Goal: Communication & Community: Share content

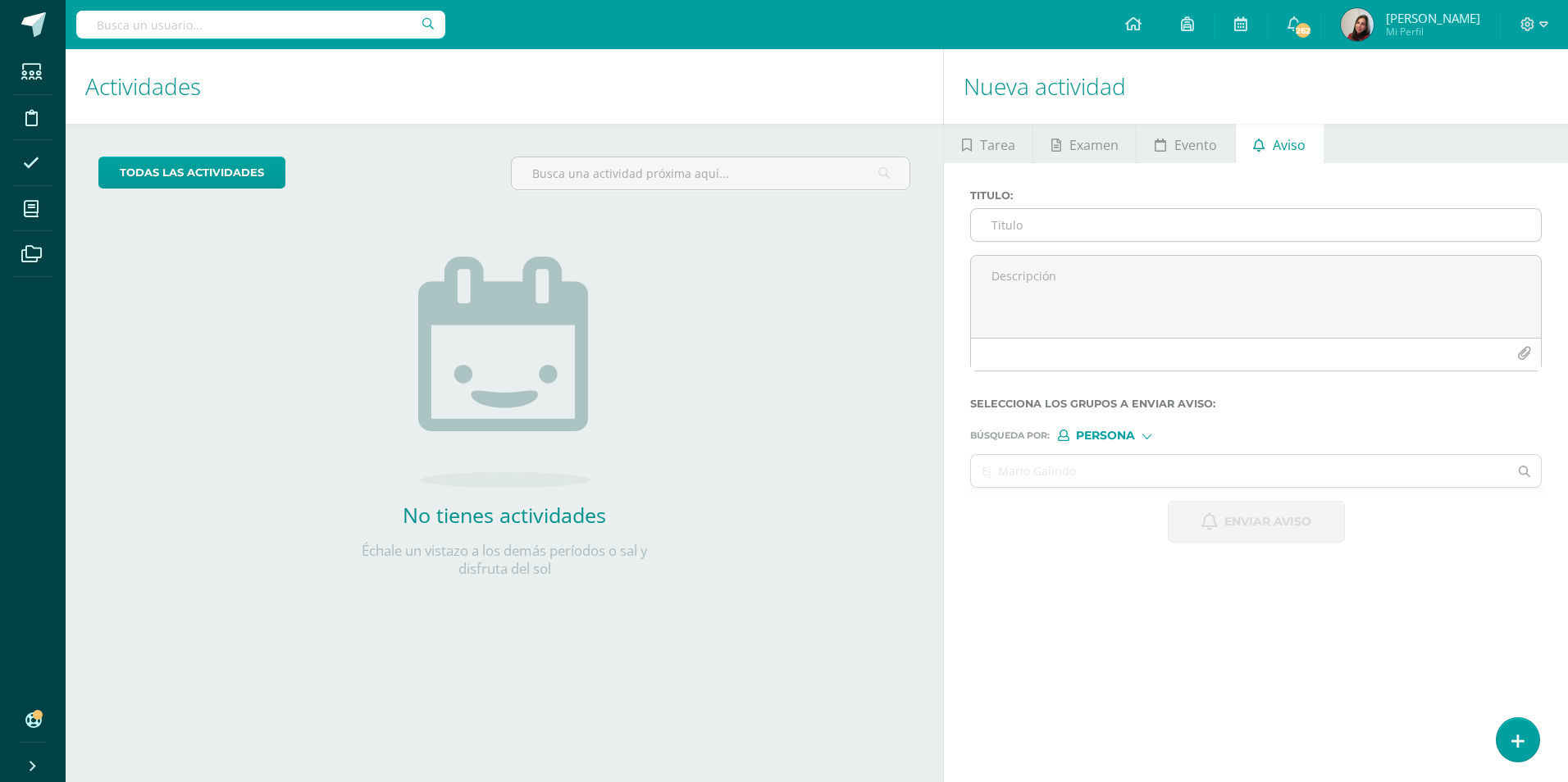
click at [1019, 224] on input "Titulo :" at bounding box center [1256, 224] width 570 height 32
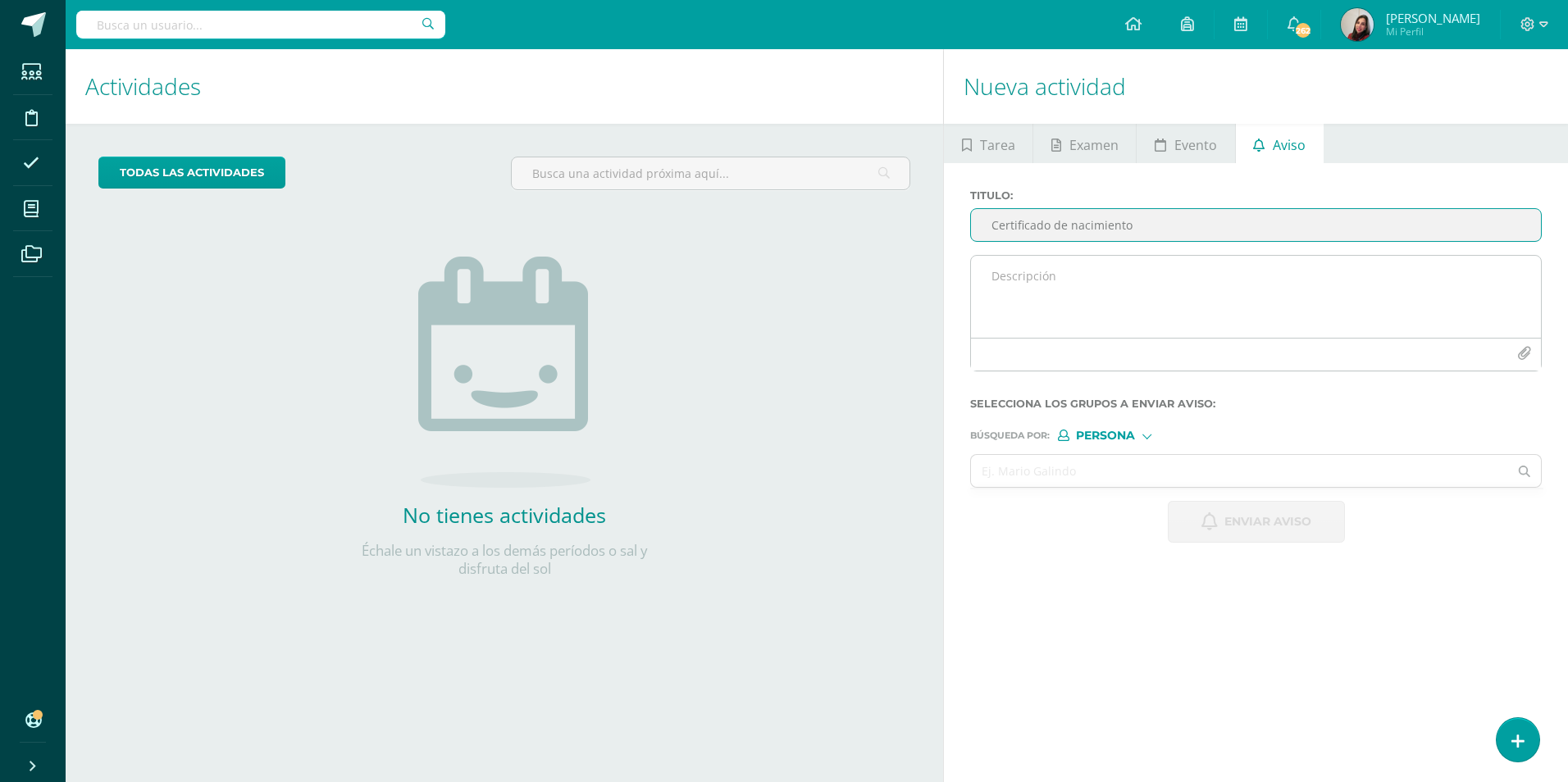
type input "Certificado de nacimiento"
click at [1009, 316] on textarea at bounding box center [1256, 297] width 570 height 82
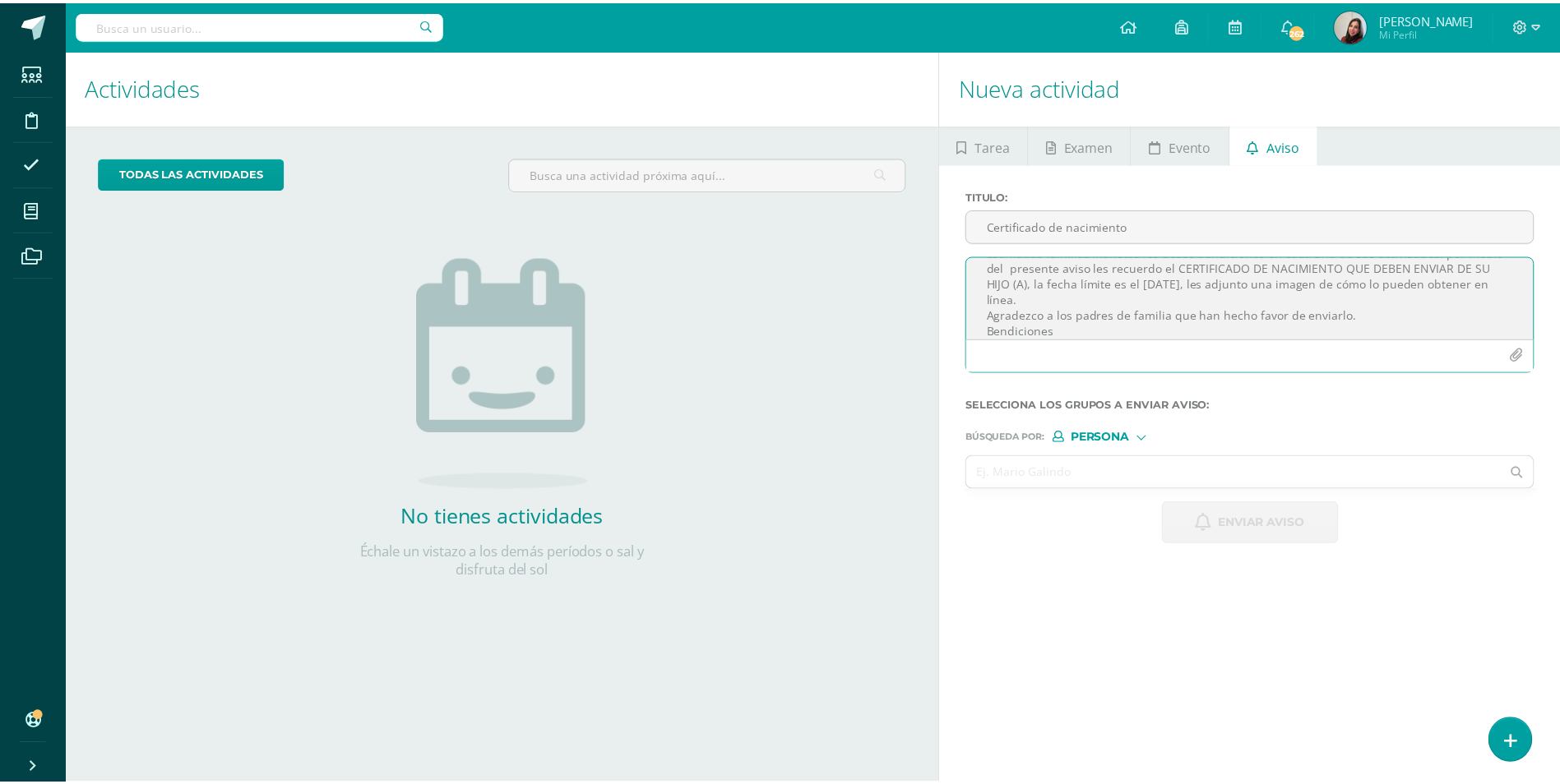
scroll to position [37, 0]
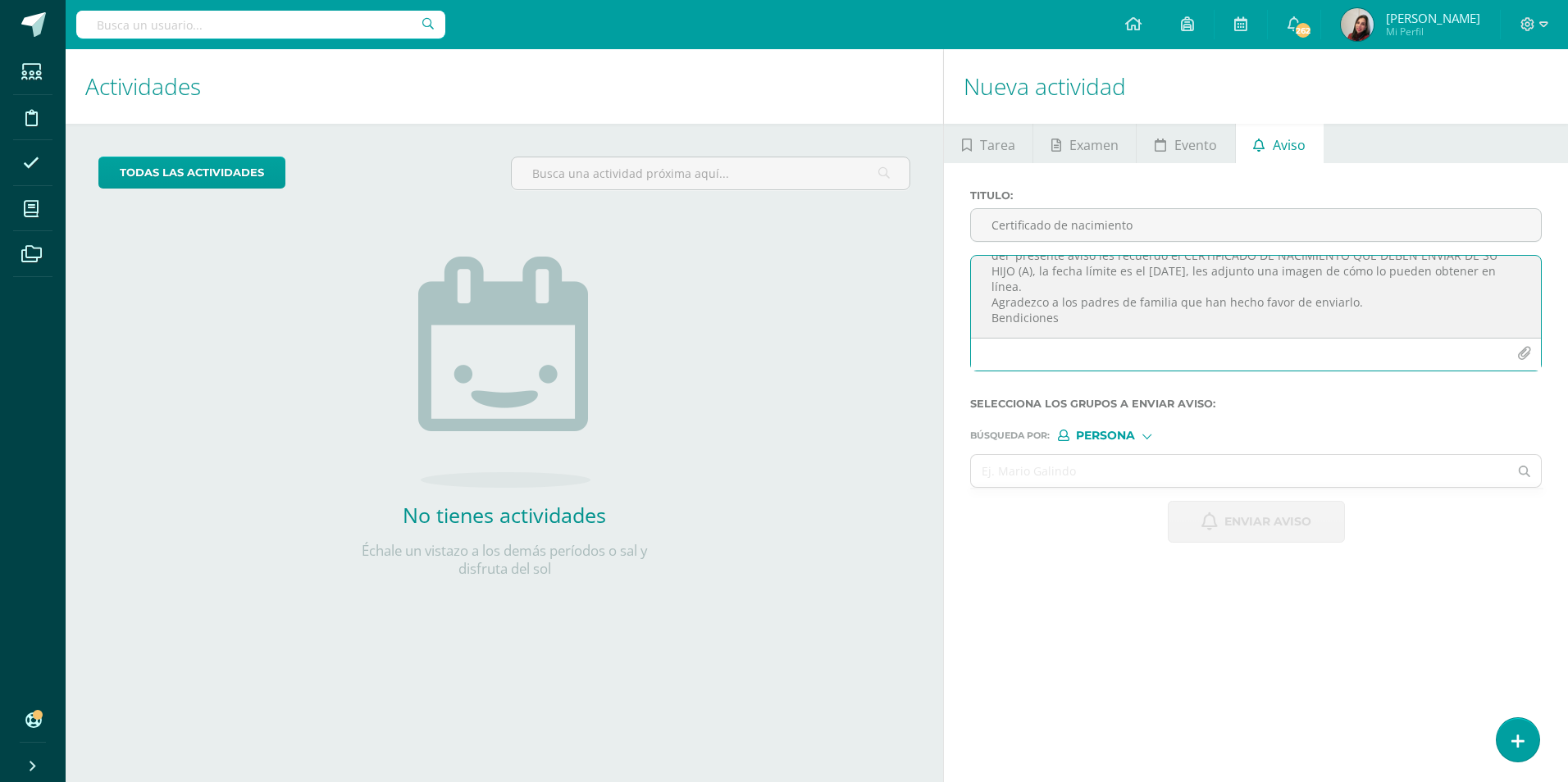
drag, startPoint x: 987, startPoint y: 273, endPoint x: 1107, endPoint y: 332, distance: 133.7
click at [1107, 332] on textarea "Estimadas familias Maristas les deseo bendiciones en cada una de sus actividade…" at bounding box center [1256, 297] width 570 height 82
type textarea "Estimadas familias Maristas les deseo bendiciones en cada una de sus actividade…"
click at [1096, 441] on span "Persona" at bounding box center [1105, 436] width 59 height 9
click at [1101, 465] on span "Estructura" at bounding box center [1123, 457] width 132 height 22
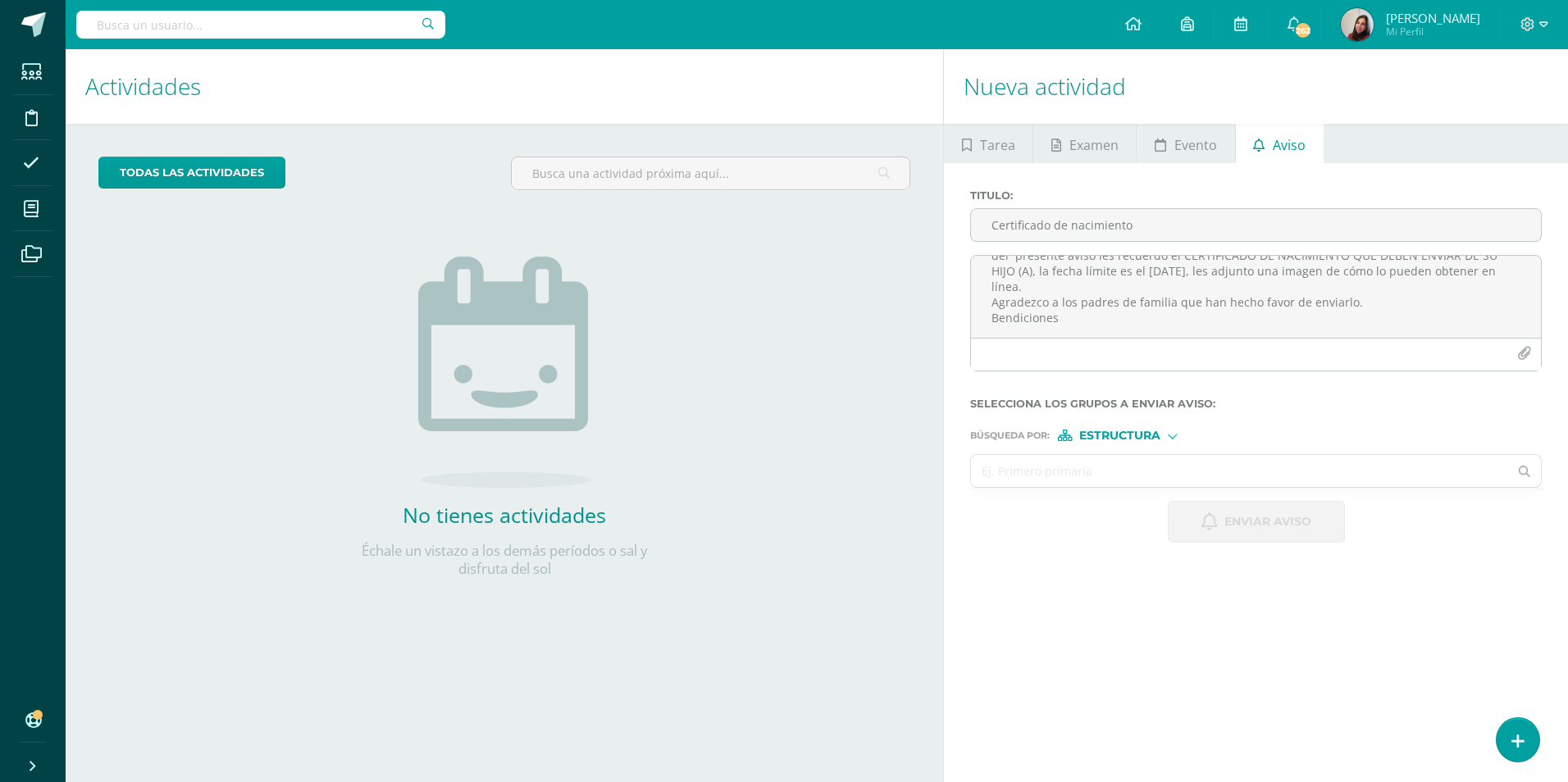
click at [1093, 466] on input "text" at bounding box center [1239, 471] width 537 height 32
type input "y"
type input "tercero"
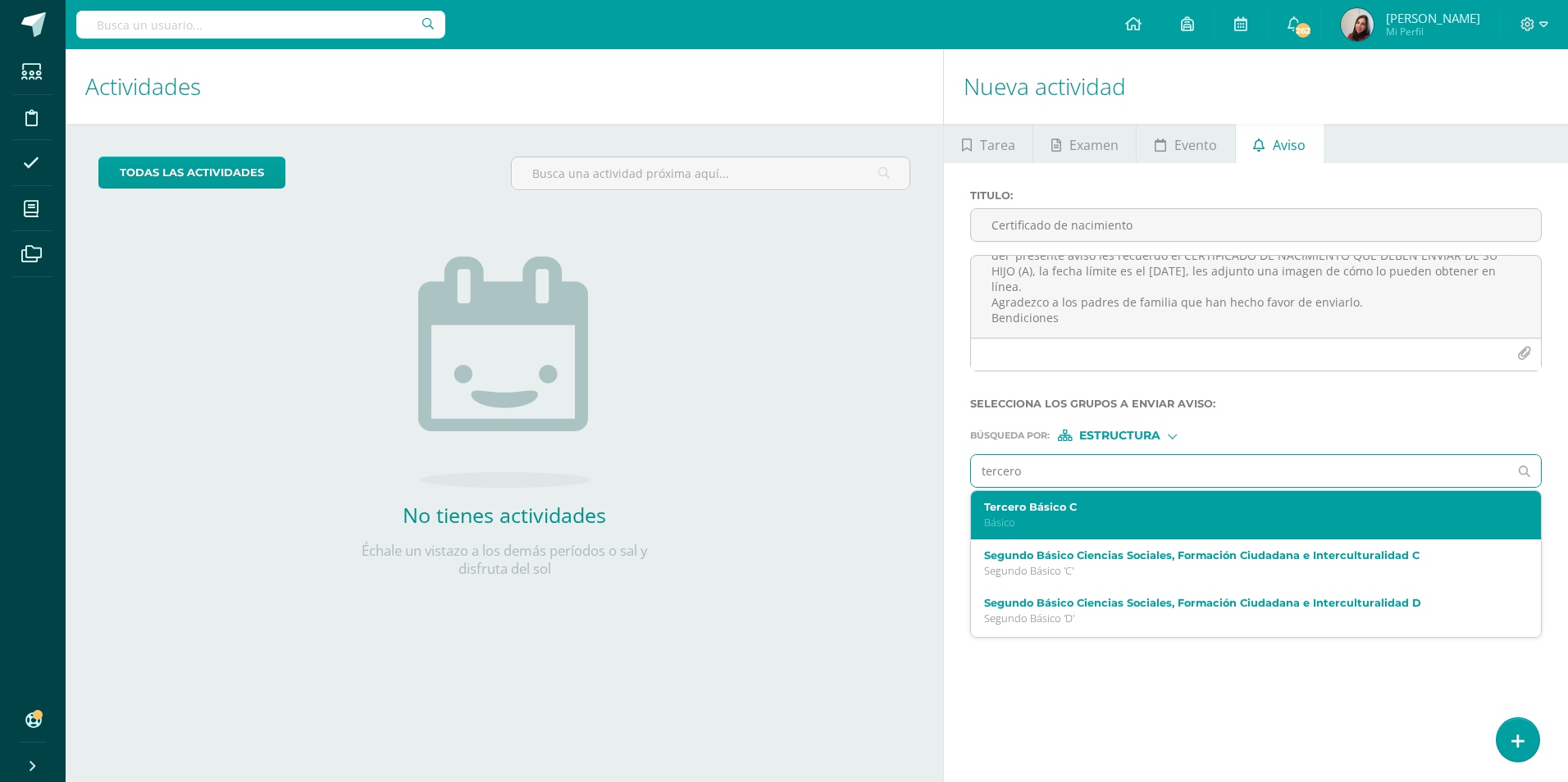
click at [1037, 518] on p "Básico" at bounding box center [1244, 523] width 520 height 14
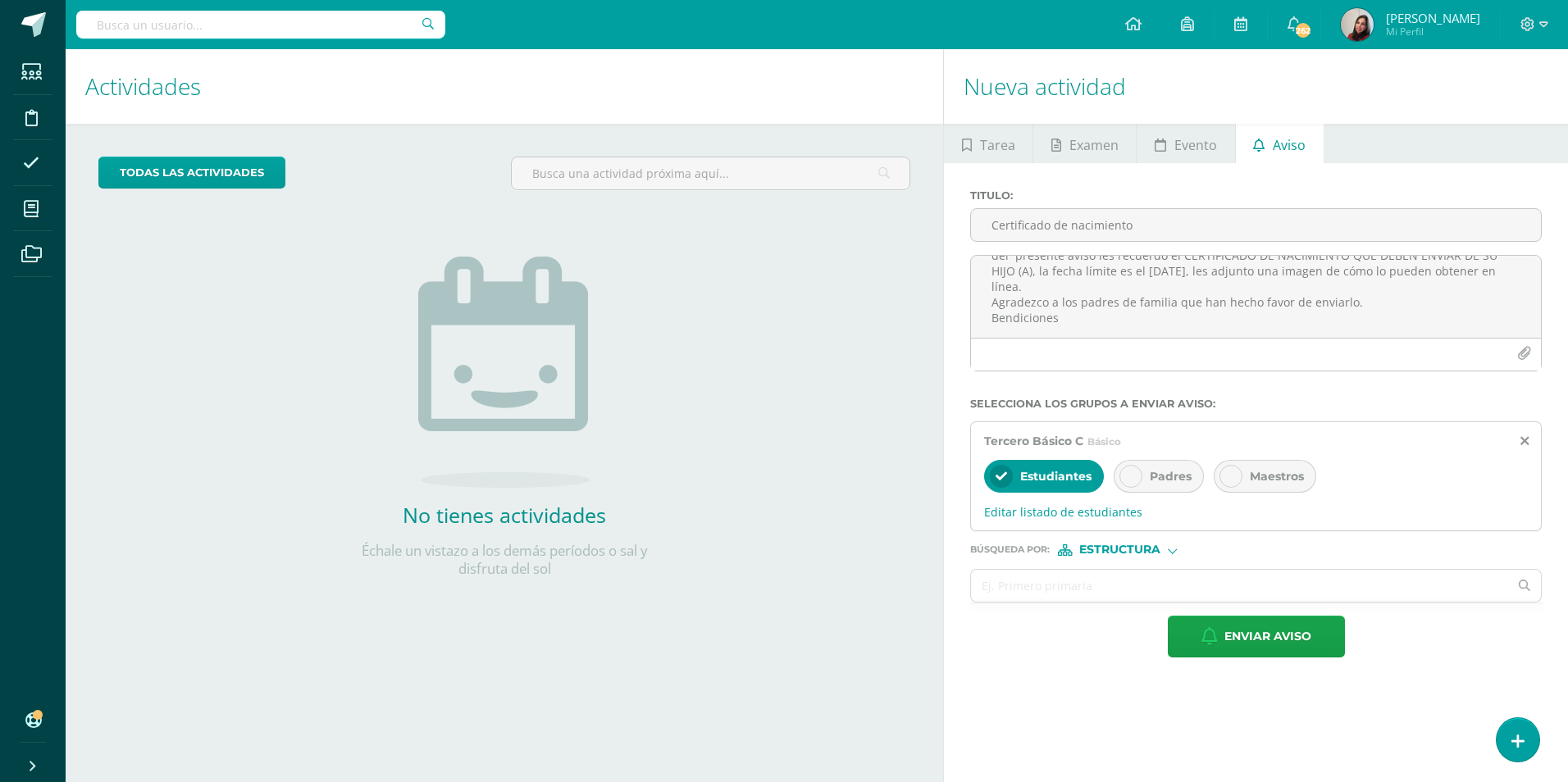
click at [1131, 471] on icon at bounding box center [1131, 476] width 12 height 12
click at [1043, 582] on input "text" at bounding box center [1239, 586] width 537 height 32
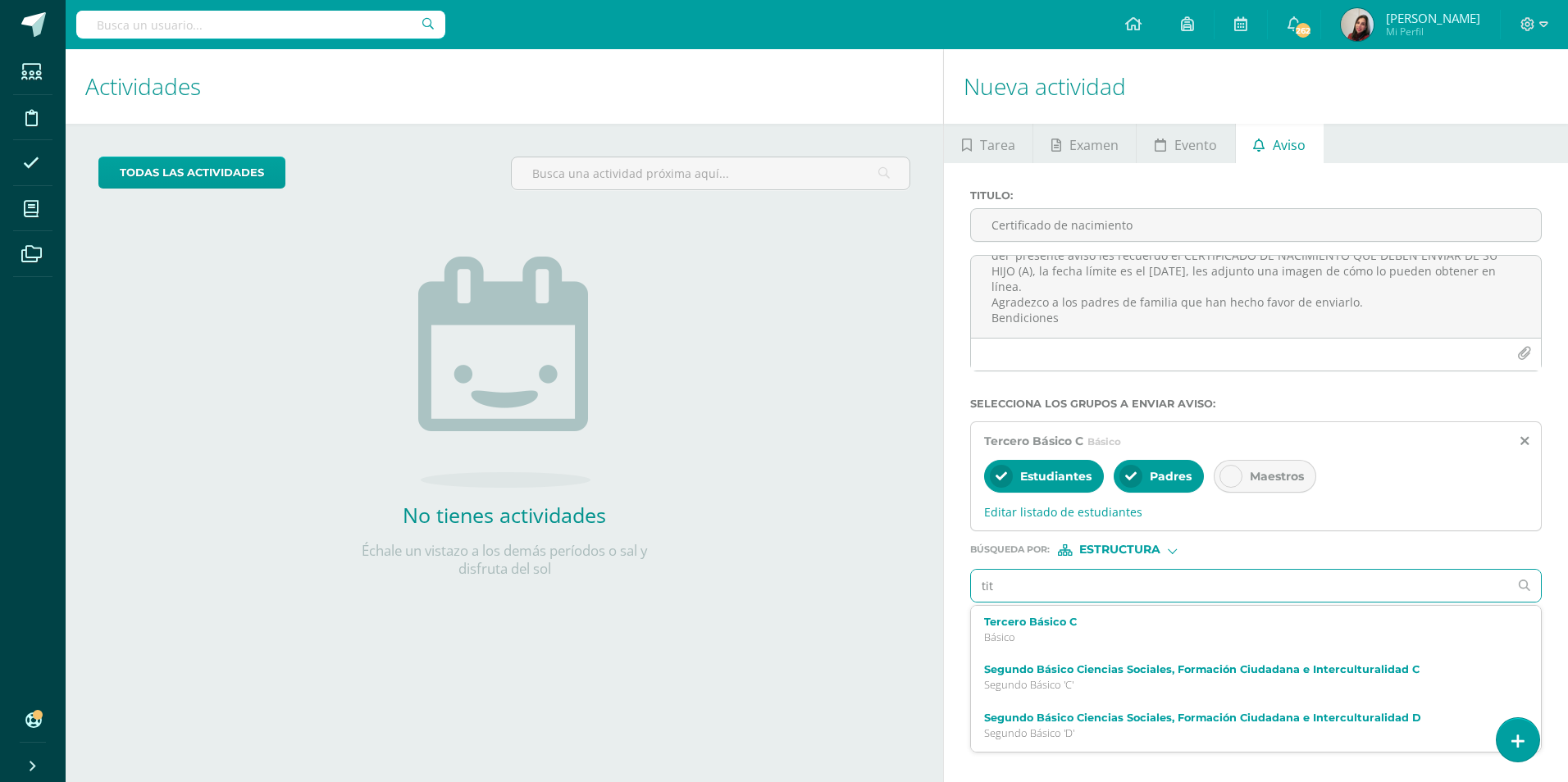
type input "titu"
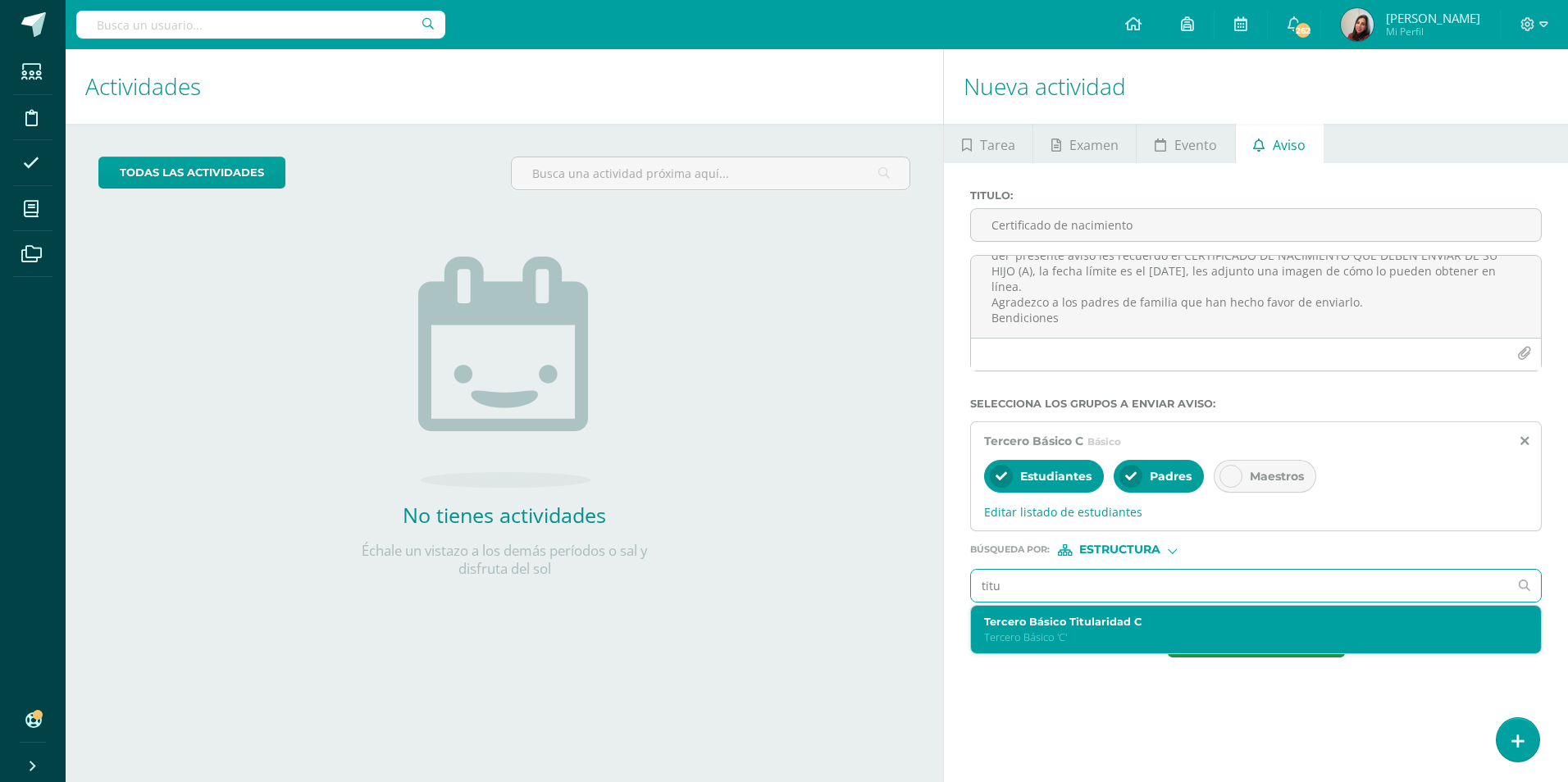
click at [1050, 651] on div "Tercero Básico Titularidad C Tercero Básico 'C'" at bounding box center [1256, 630] width 570 height 48
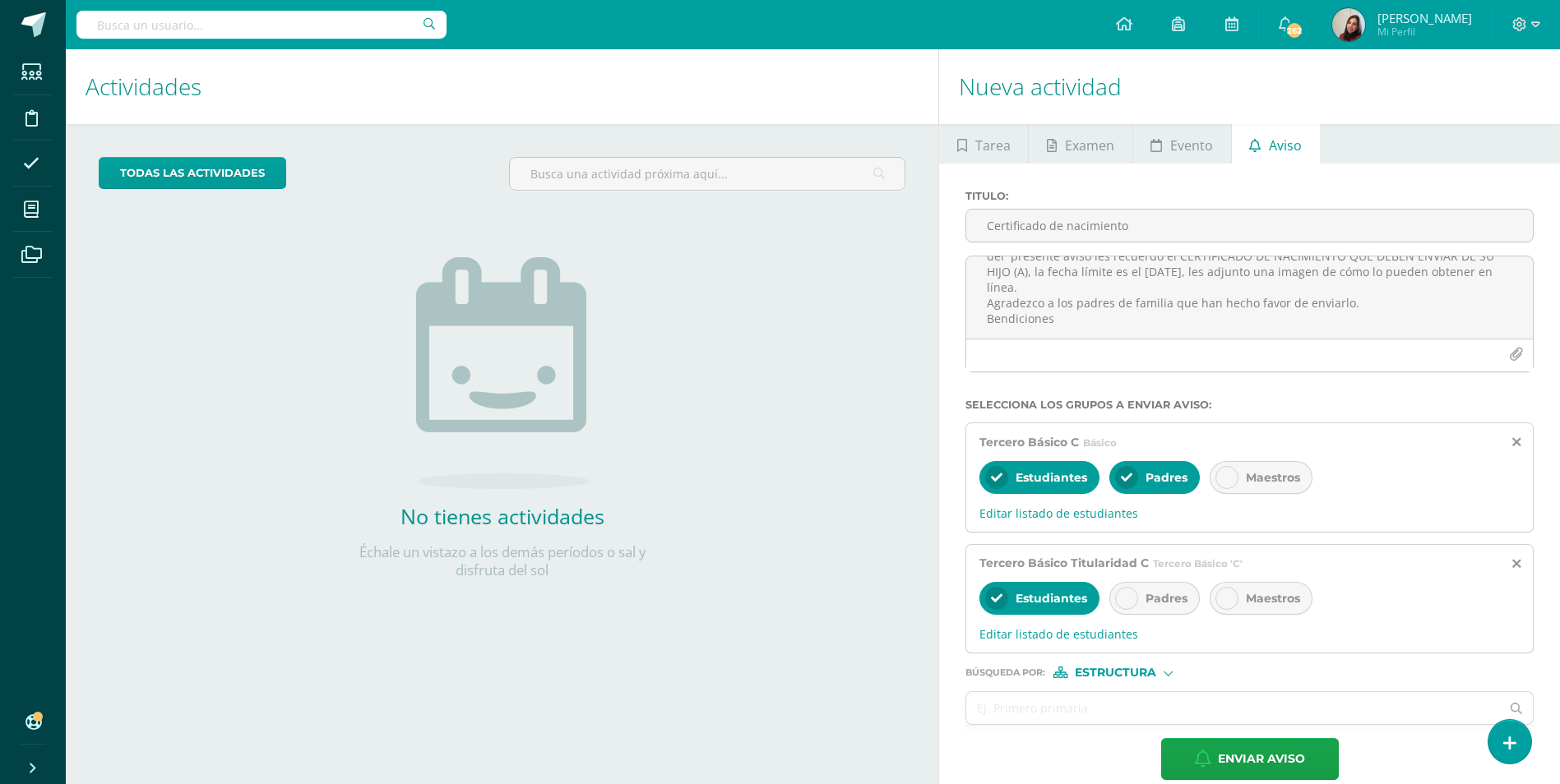
click at [1145, 594] on span "Padres" at bounding box center [1166, 599] width 42 height 15
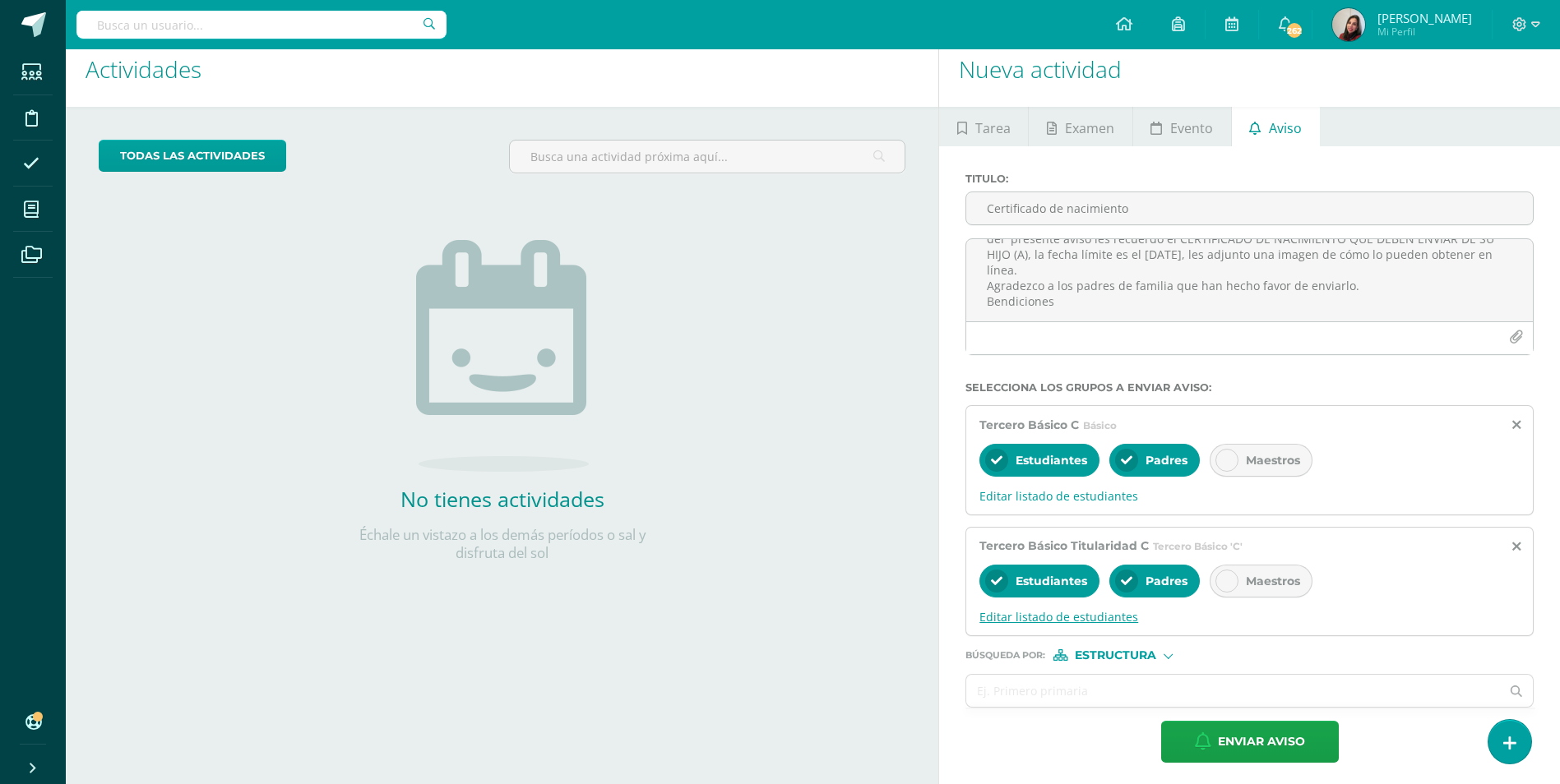
scroll to position [22, 0]
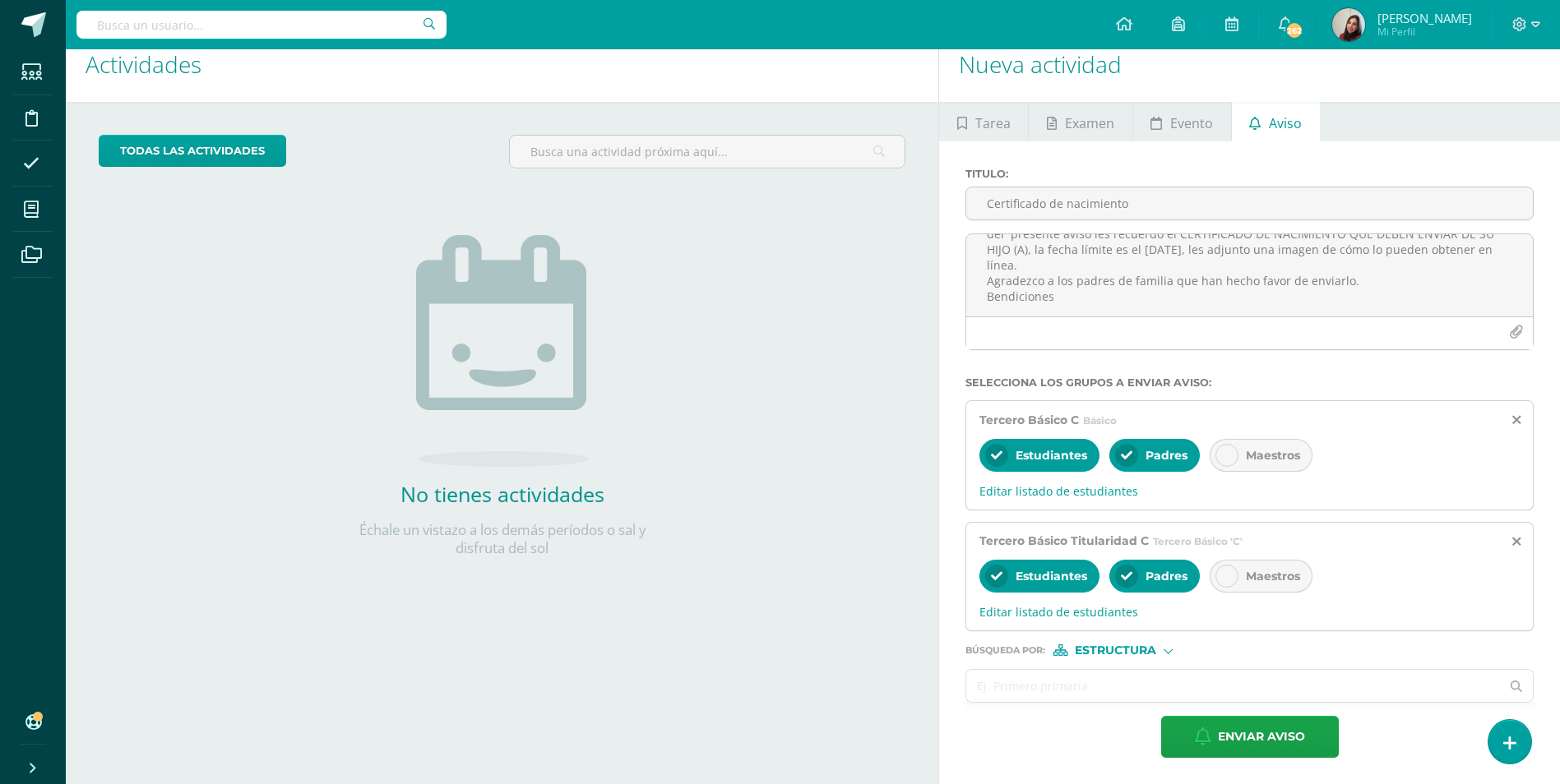
click at [1080, 678] on input "text" at bounding box center [1233, 686] width 533 height 32
type input "[PERSON_NAME]"
click at [1102, 641] on div "Búsqueda por : Estructura Estructura Persona" at bounding box center [1249, 644] width 568 height 25
click at [1102, 649] on span "Estructura" at bounding box center [1116, 650] width 81 height 9
click at [1102, 693] on span "Persona" at bounding box center [1121, 693] width 59 height 9
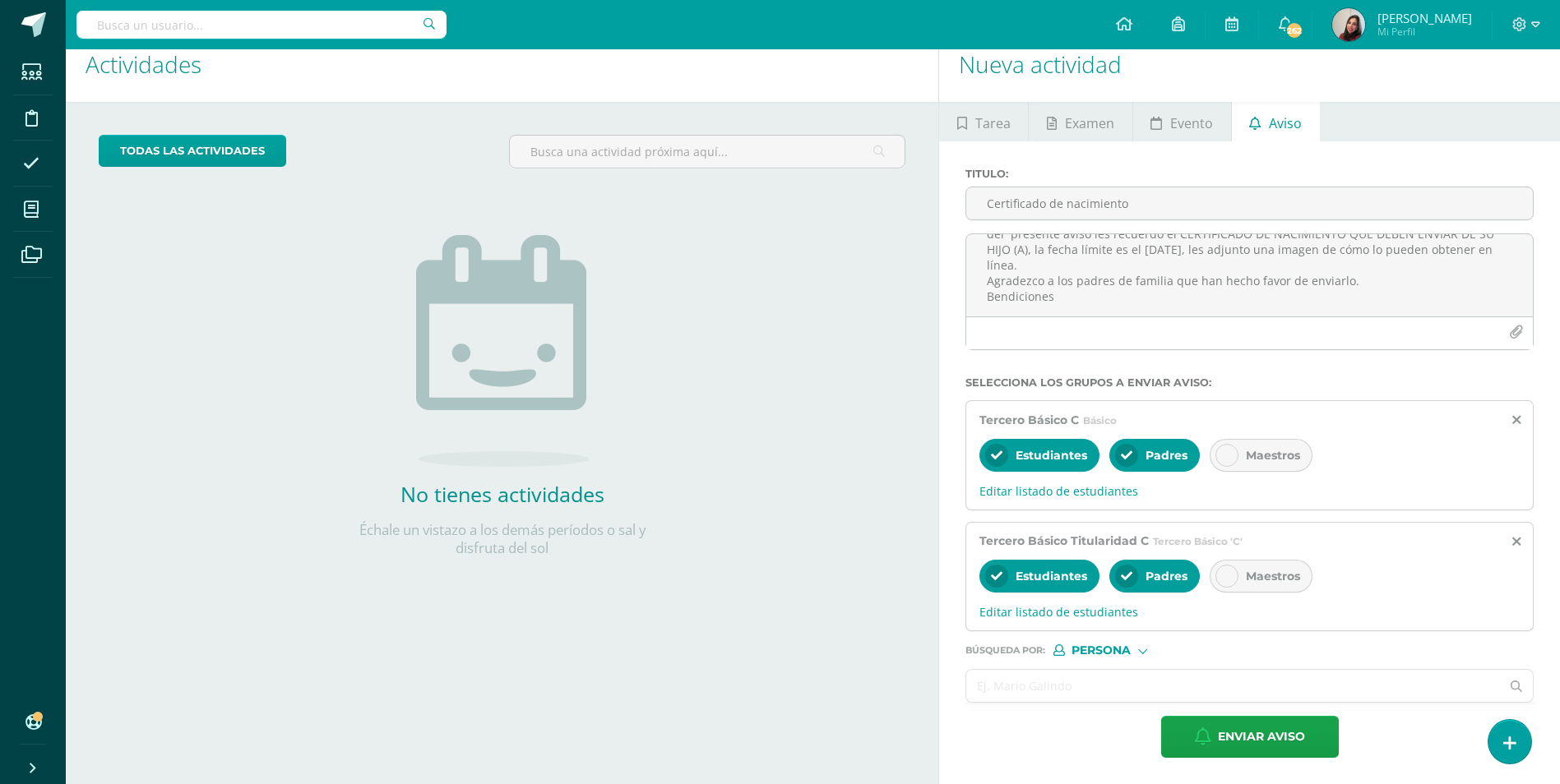
click at [1021, 687] on input "text" at bounding box center [1233, 686] width 533 height 32
type input "[PERSON_NAME]"
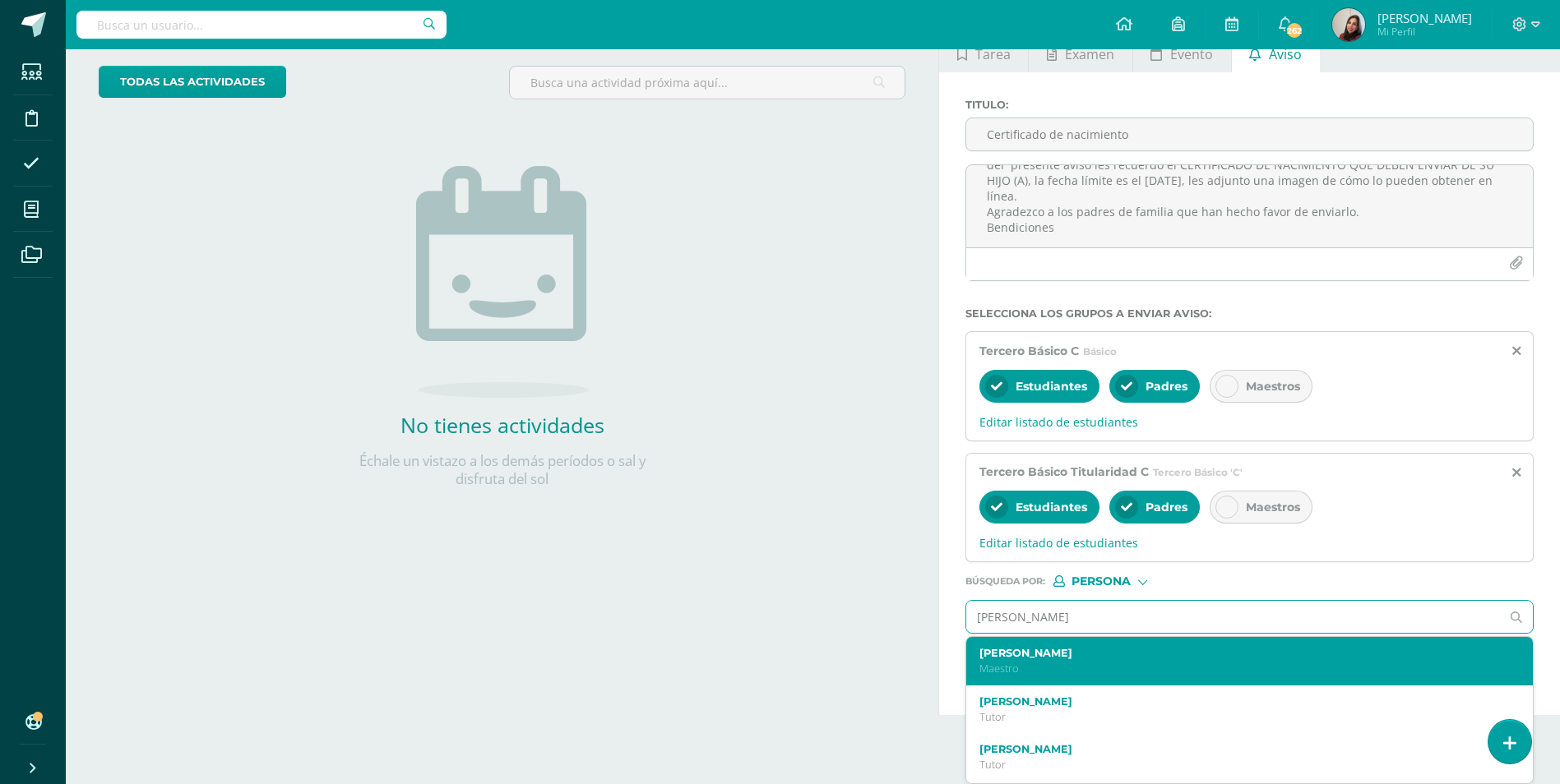
click at [1028, 662] on p "Maestro" at bounding box center [1238, 669] width 517 height 14
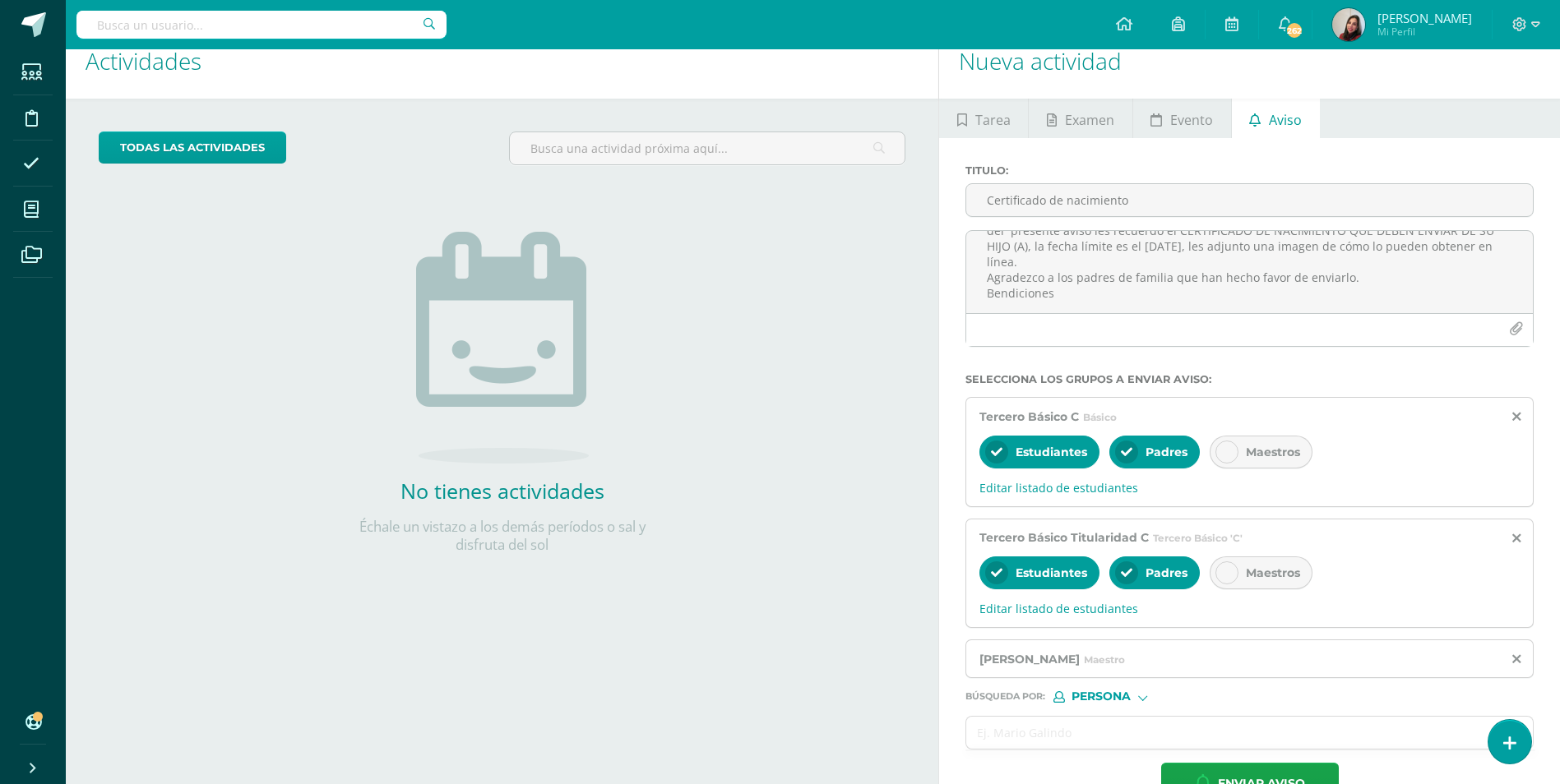
scroll to position [0, 0]
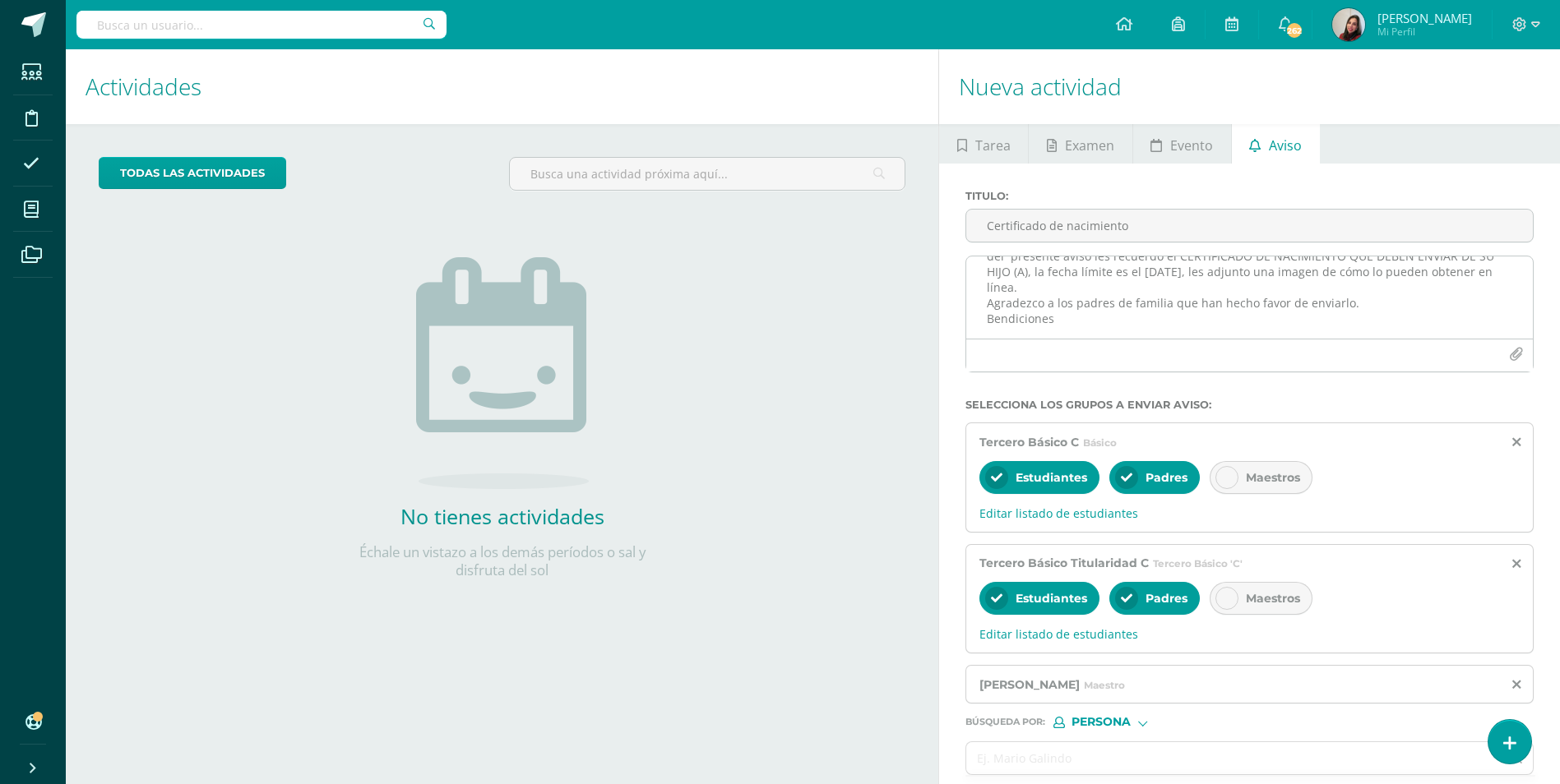
click at [1522, 347] on button "button" at bounding box center [1516, 355] width 32 height 32
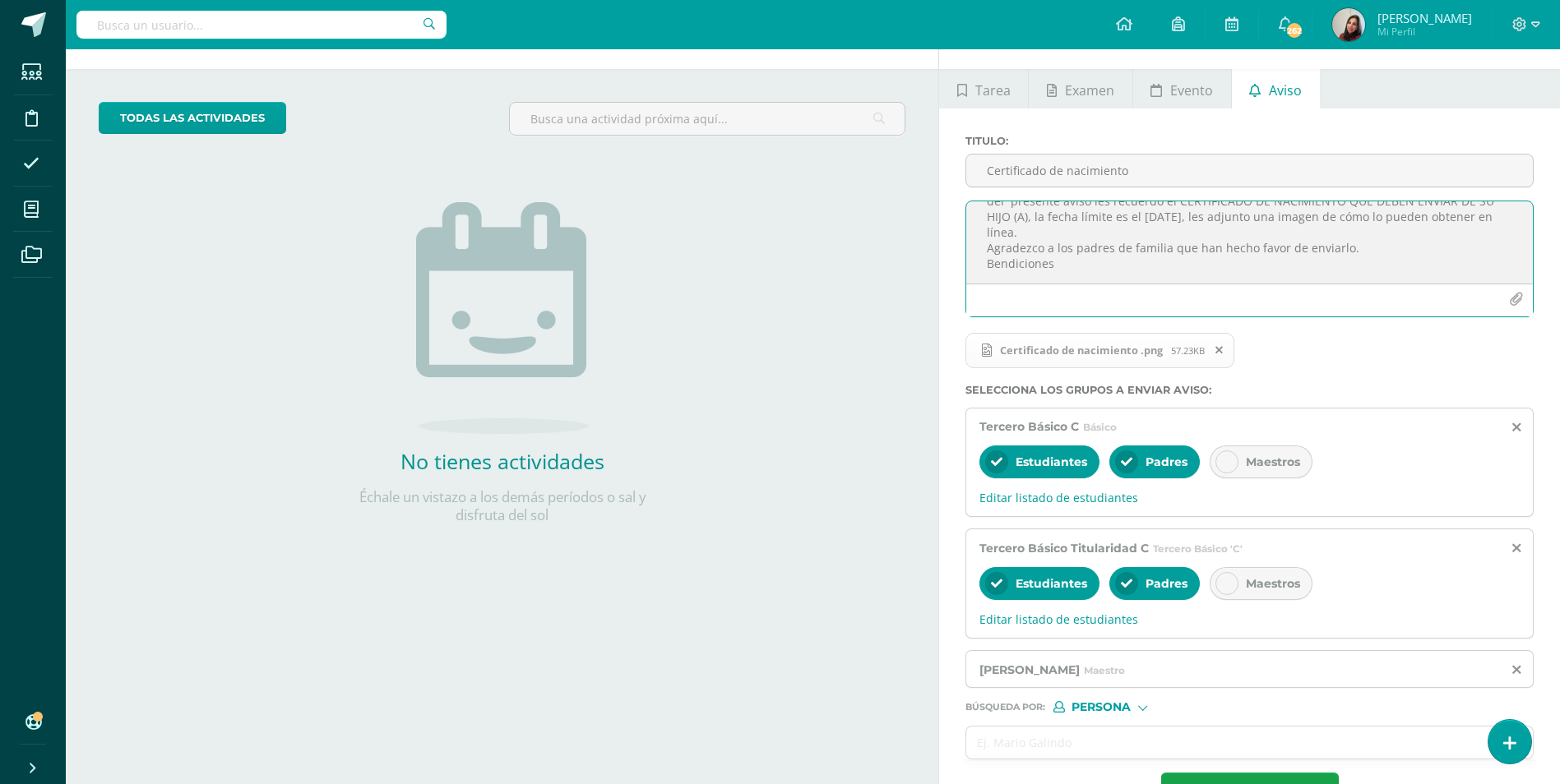
scroll to position [112, 0]
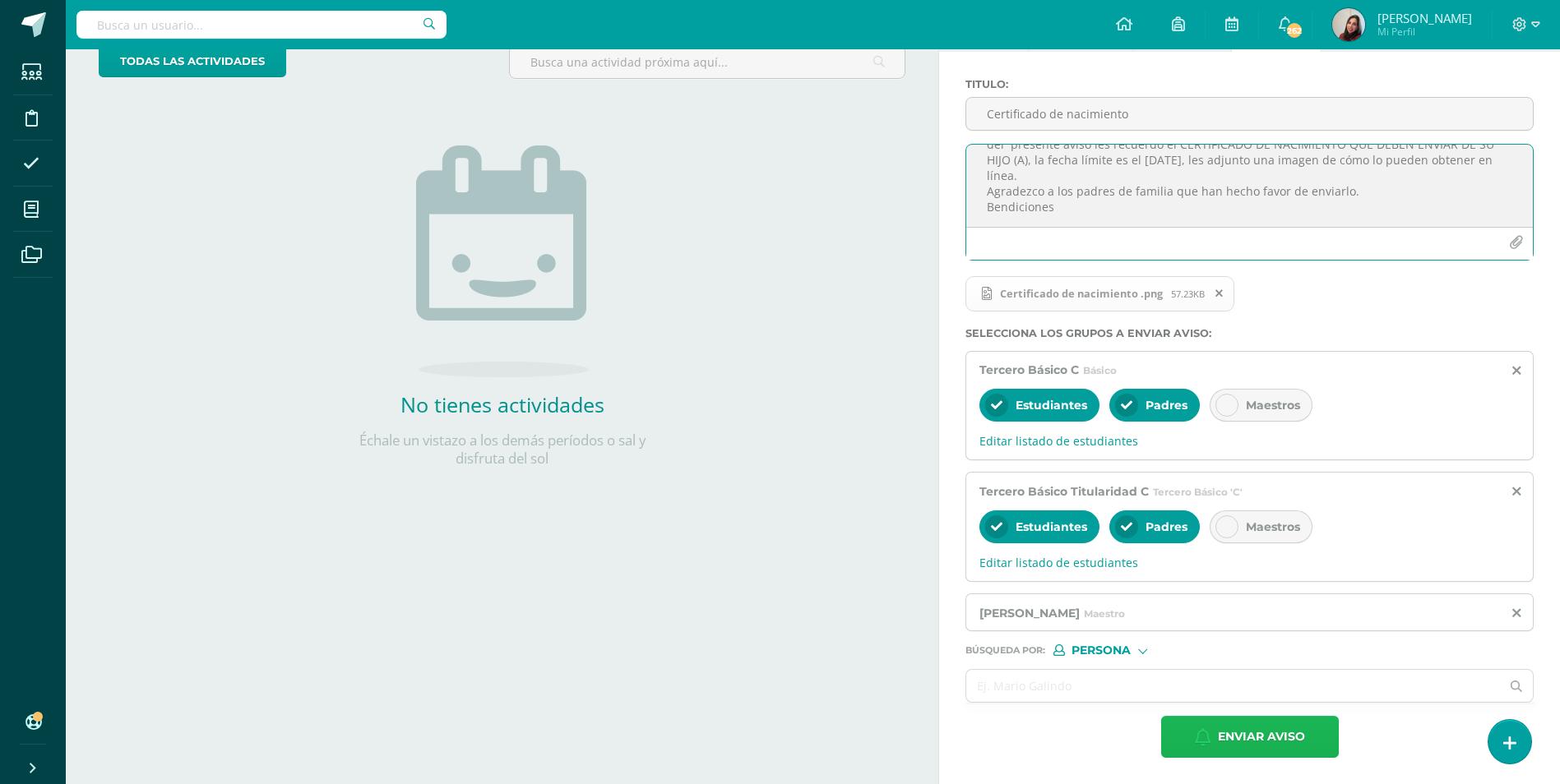
click at [1227, 740] on span "Enviar aviso" at bounding box center [1261, 737] width 87 height 41
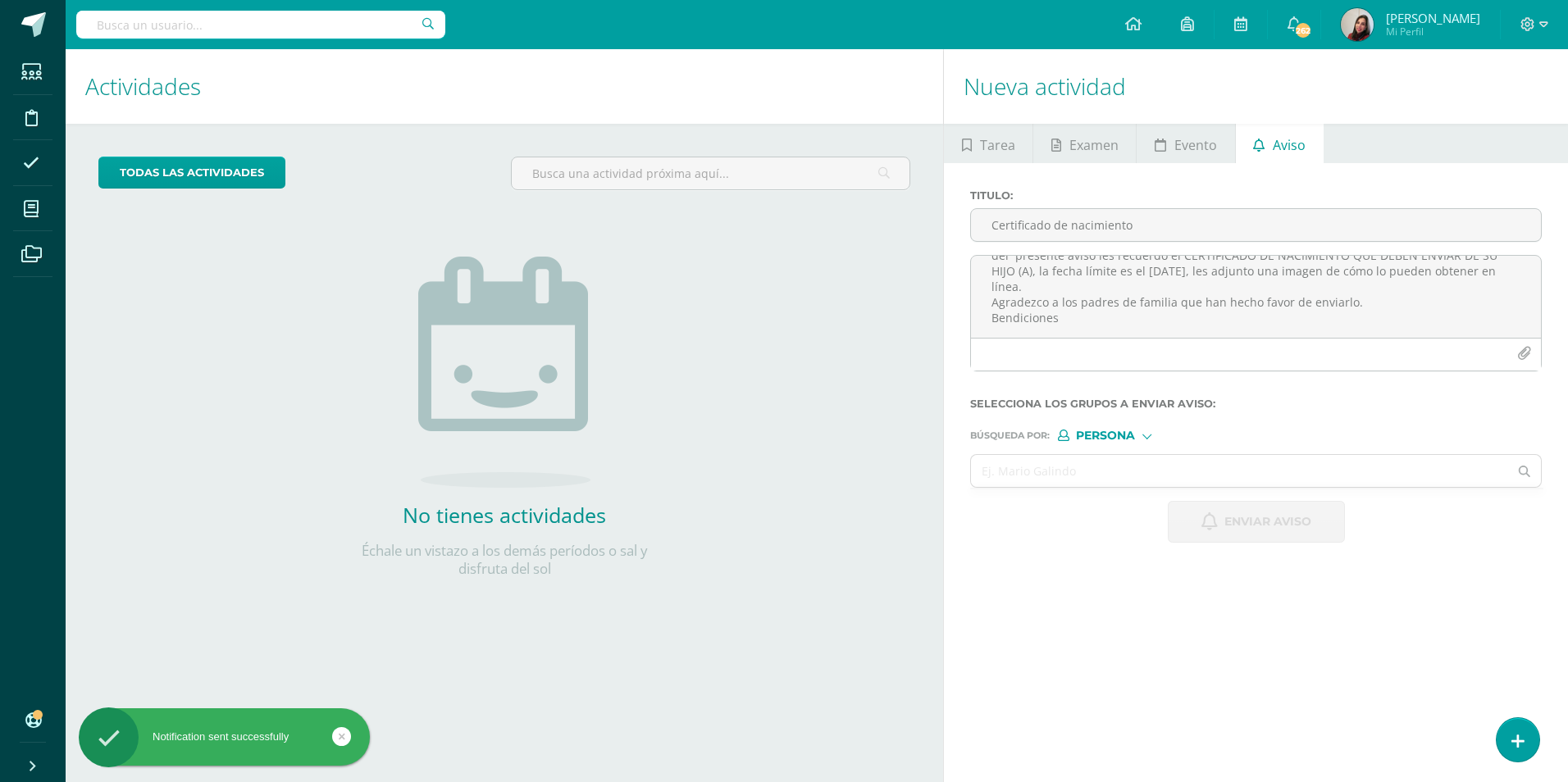
scroll to position [0, 0]
